Goal: Find contact information: Find contact information

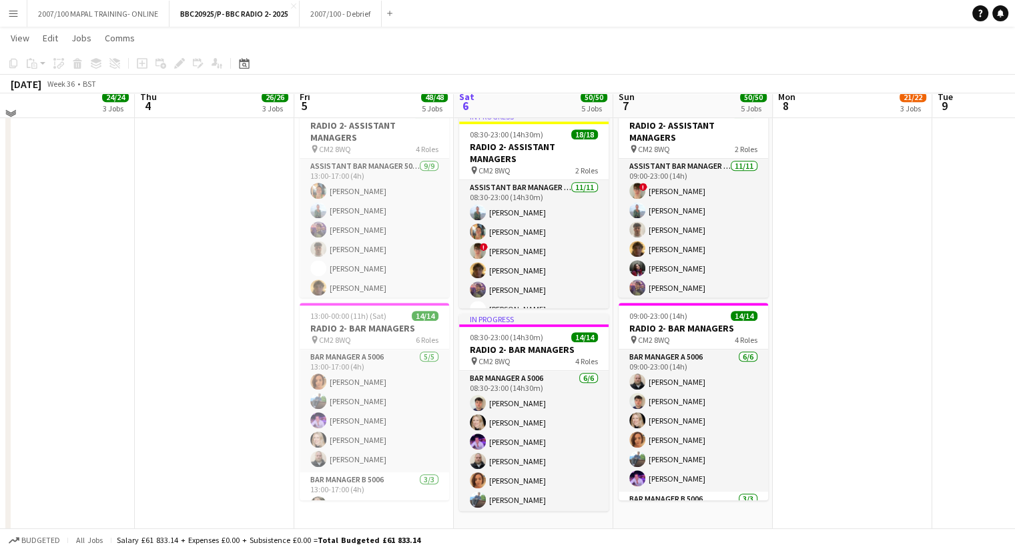
scroll to position [650, 0]
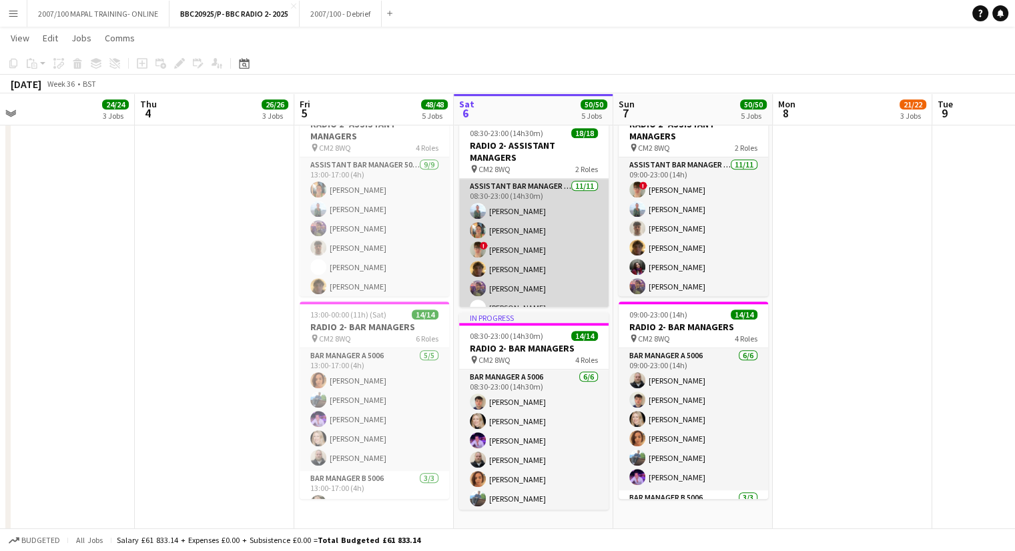
click at [521, 264] on app-card-role "Assistant Bar Manager 5006 [DATE] 08:30-23:00 (14h30m) [PERSON_NAME] [PERSON_NA…" at bounding box center [533, 298] width 149 height 239
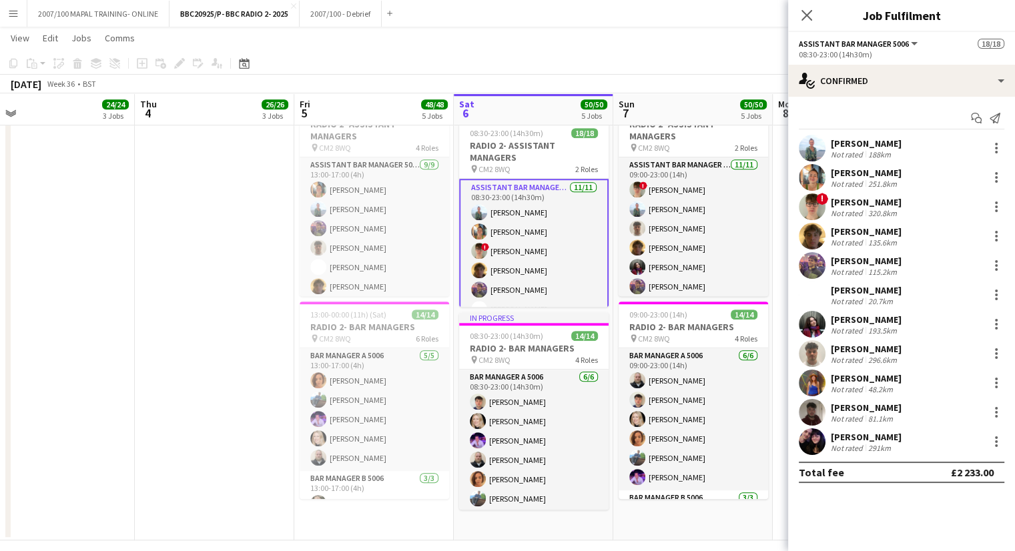
click at [854, 234] on div "[PERSON_NAME]" at bounding box center [866, 231] width 71 height 12
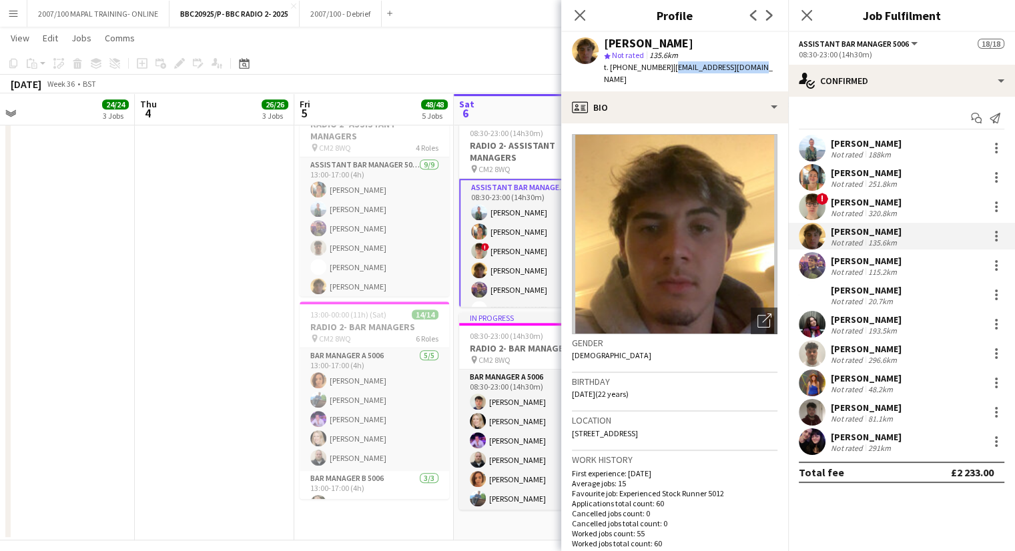
drag, startPoint x: 752, startPoint y: 71, endPoint x: 671, endPoint y: 69, distance: 81.4
click at [671, 69] on div "[PERSON_NAME] star Not rated 135.6km t. [PHONE_NUMBER] | [EMAIL_ADDRESS][DOMAIN…" at bounding box center [674, 61] width 227 height 59
copy span "[EMAIL_ADDRESS][DOMAIN_NAME]"
drag, startPoint x: 664, startPoint y: 67, endPoint x: 609, endPoint y: 67, distance: 55.4
click at [609, 67] on span "t. [PHONE_NUMBER]" at bounding box center [638, 67] width 69 height 10
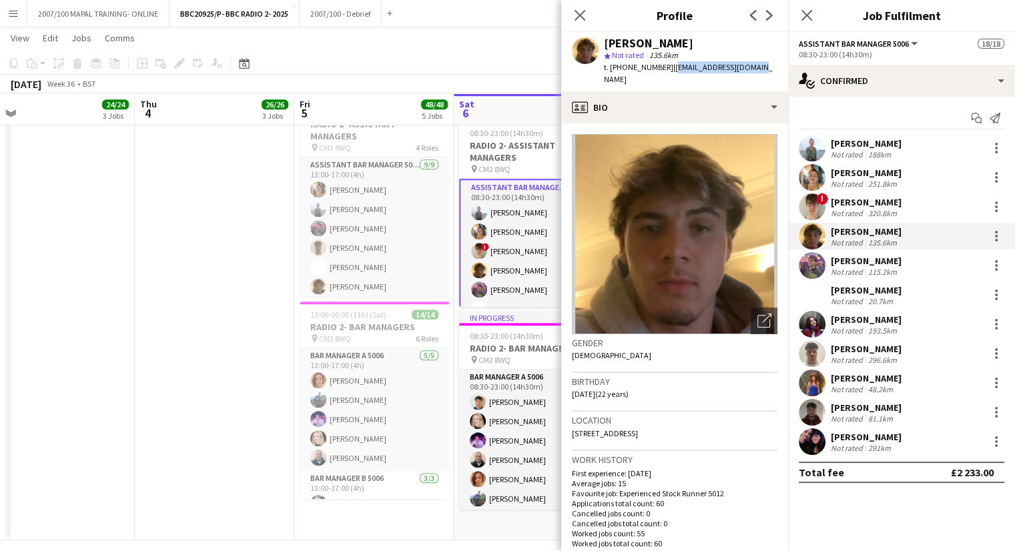
copy span "[PHONE_NUMBER]"
click at [501, 342] on h3 "RADIO 2- BAR MANAGERS" at bounding box center [533, 348] width 149 height 12
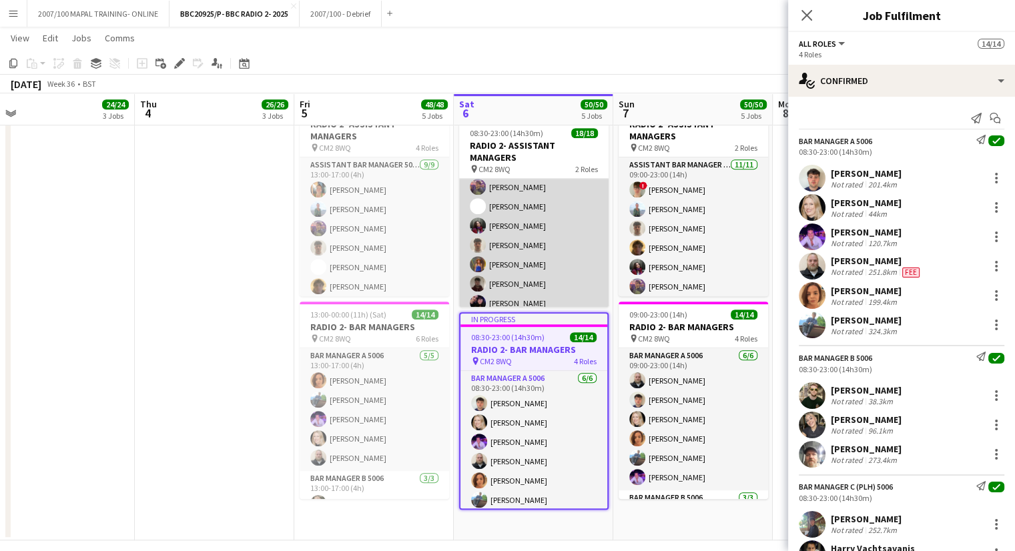
scroll to position [101, 0]
click at [520, 185] on app-card-role "Assistant Bar Manager 5006 [DATE] 08:30-23:00 (14h30m) [PERSON_NAME] [PERSON_NA…" at bounding box center [533, 197] width 149 height 239
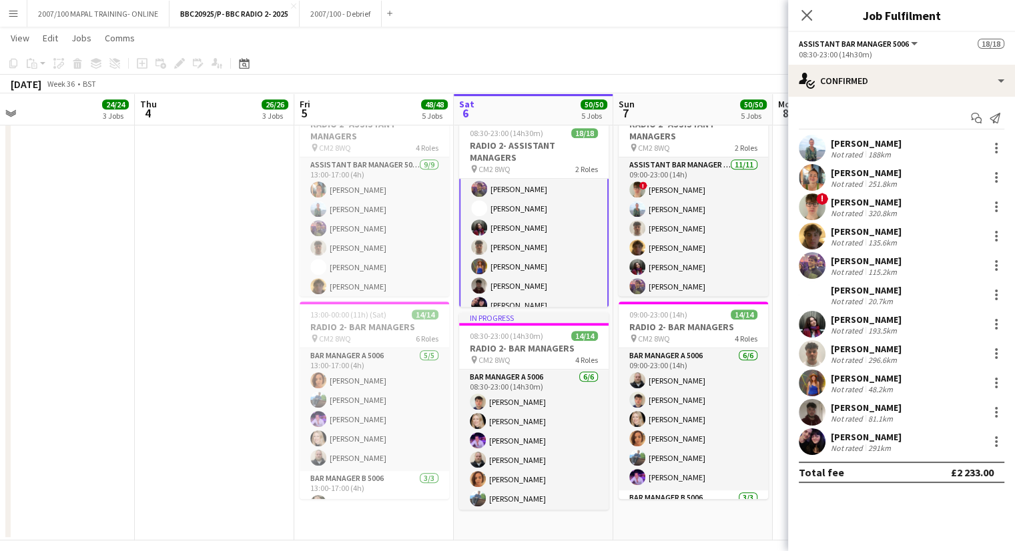
scroll to position [101, 0]
click at [860, 263] on div "[PERSON_NAME]" at bounding box center [866, 261] width 71 height 12
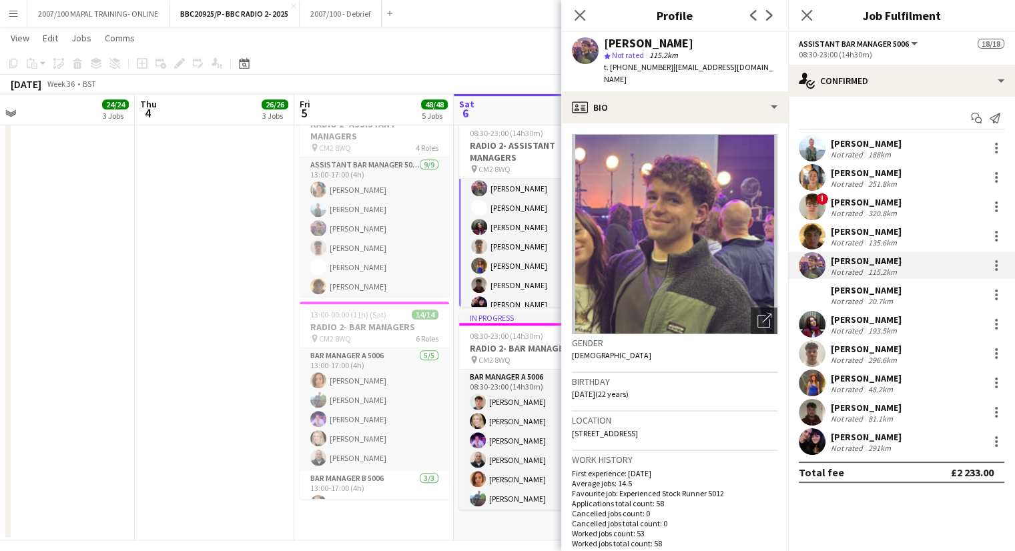
drag, startPoint x: 694, startPoint y: 45, endPoint x: 634, endPoint y: 40, distance: 59.6
click at [634, 40] on div "[PERSON_NAME]" at bounding box center [690, 43] width 173 height 12
copy div "Ollenbuttel"
drag, startPoint x: 661, startPoint y: 67, endPoint x: 612, endPoint y: 67, distance: 49.4
click at [612, 67] on span "t. [PHONE_NUMBER]" at bounding box center [638, 67] width 69 height 10
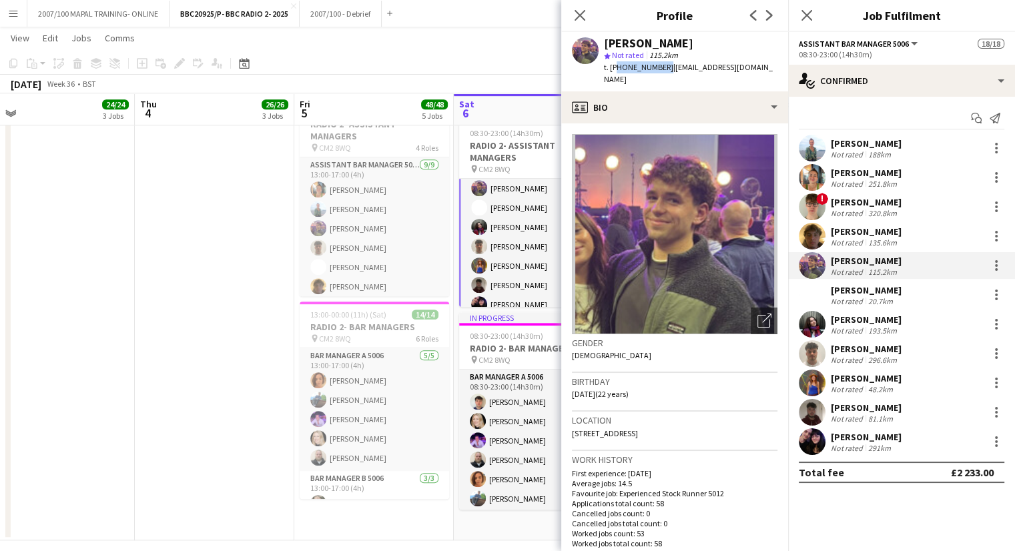
copy span "447707345765"
drag, startPoint x: 762, startPoint y: 67, endPoint x: 668, endPoint y: 65, distance: 94.7
click at [668, 65] on div "[PERSON_NAME] star Not rated 115.2km t. [PHONE_NUMBER] | [EMAIL_ADDRESS][DOMAIN…" at bounding box center [674, 61] width 227 height 59
copy span "[EMAIL_ADDRESS][DOMAIN_NAME]"
click at [577, 20] on icon "Close pop-in" at bounding box center [579, 15] width 13 height 13
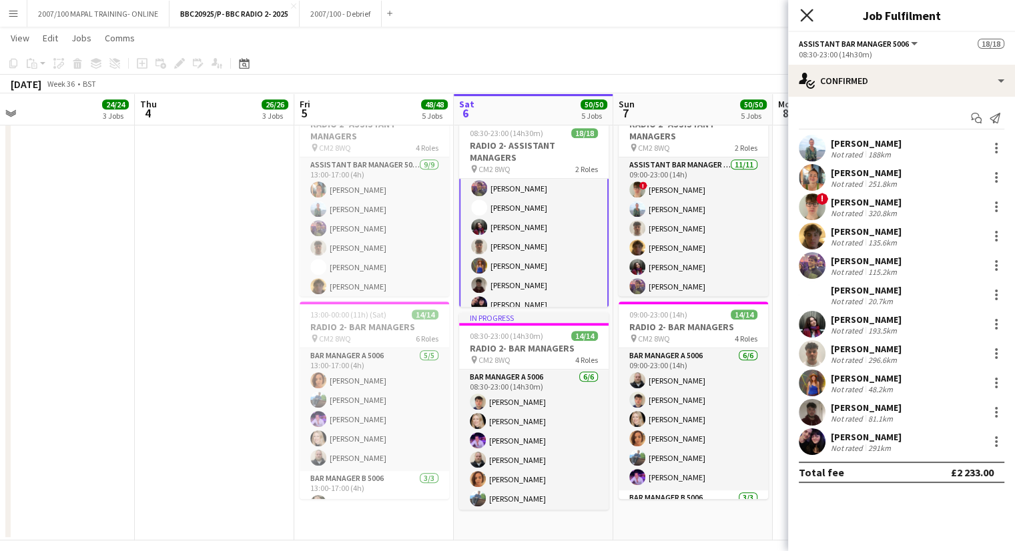
click at [813, 15] on icon "Close pop-in" at bounding box center [806, 15] width 13 height 13
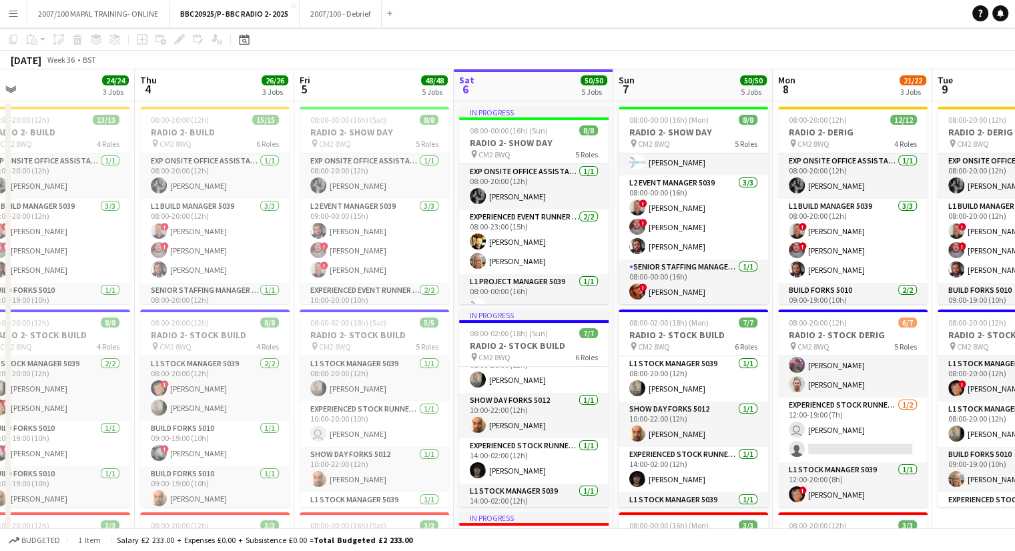
scroll to position [0, 0]
